Goal: Find specific page/section: Find specific page/section

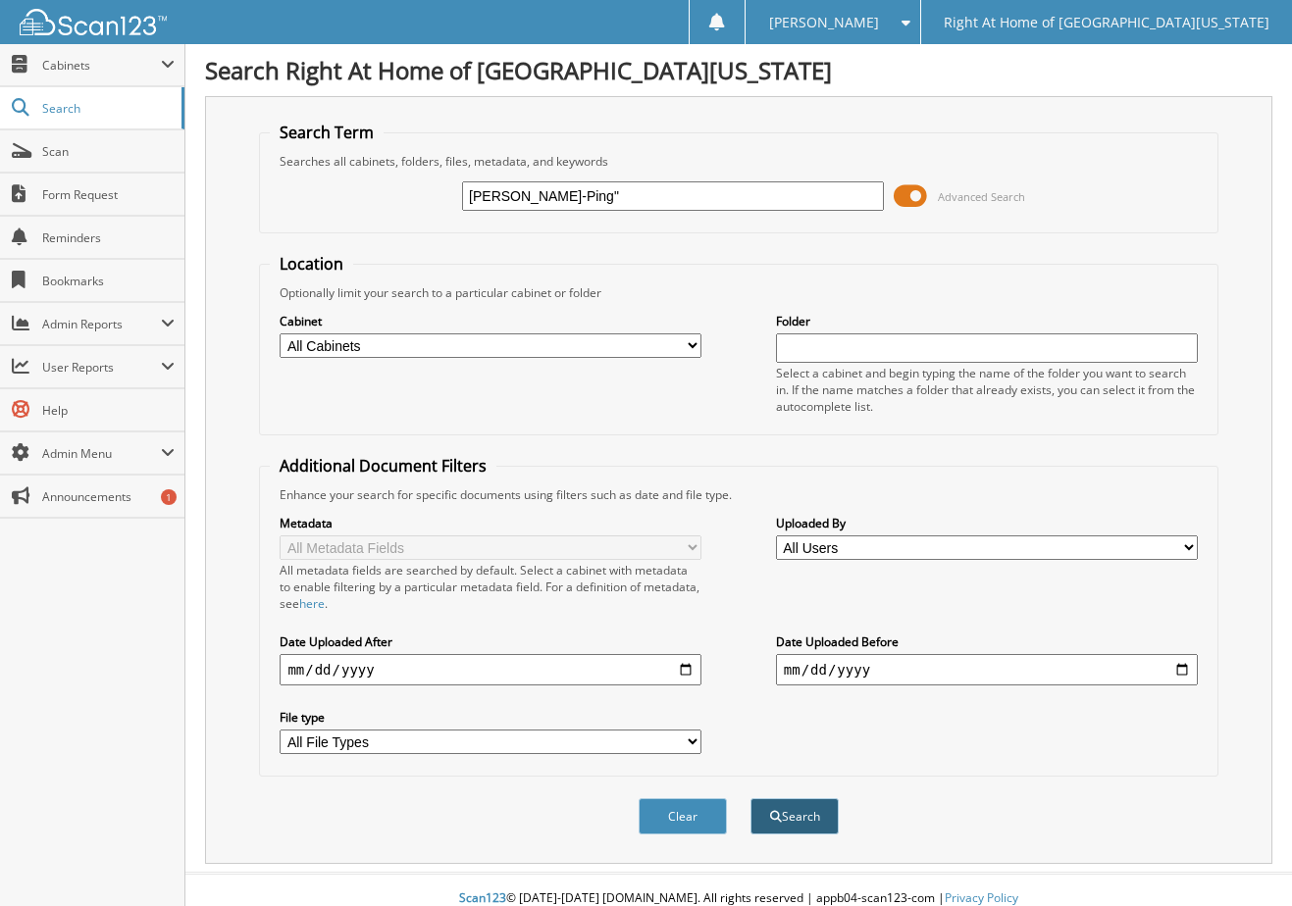
type input "[PERSON_NAME]-Ping""
click at [811, 801] on button "Search" at bounding box center [794, 816] width 88 height 36
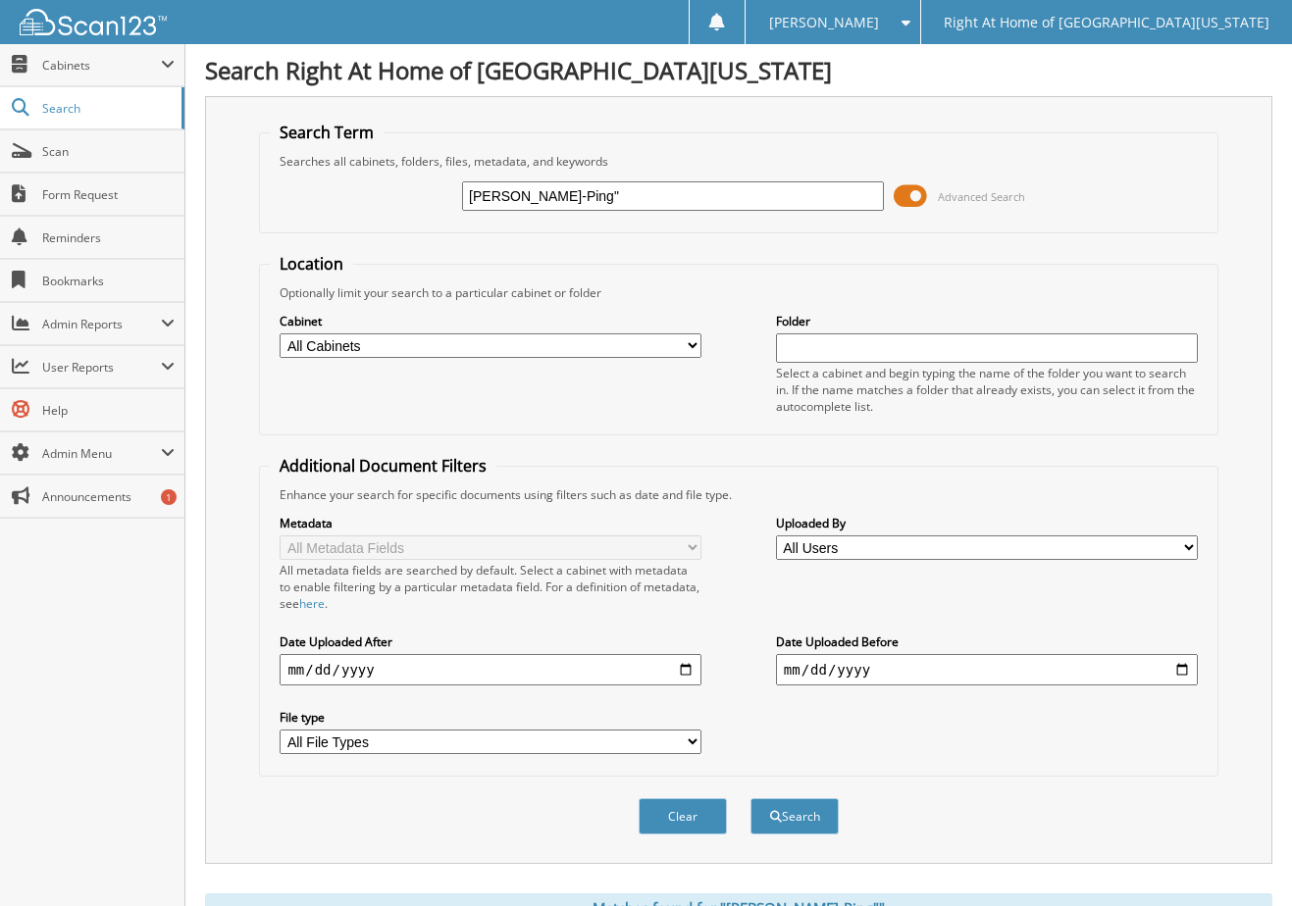
click at [456, 352] on select "All Cabinets Accreditation Administrative Belle Senior Consulting CHHA Training…" at bounding box center [490, 345] width 422 height 25
select select "41437"
click at [279, 333] on select "All Cabinets Accreditation Administrative Belle Senior Consulting CHHA Training…" at bounding box center [490, 345] width 422 height 25
click at [838, 350] on input "text" at bounding box center [987, 347] width 422 height 29
click at [790, 820] on button "Search" at bounding box center [794, 816] width 88 height 36
